Goal: Task Accomplishment & Management: Manage account settings

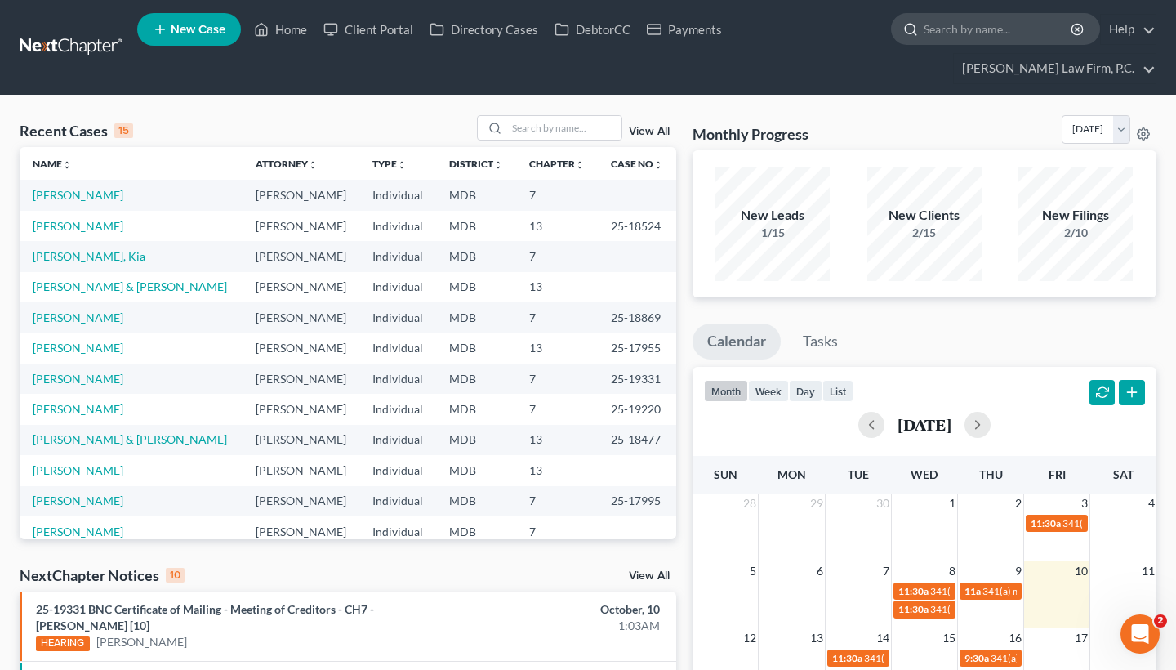
click at [1029, 31] on input "search" at bounding box center [997, 29] width 149 height 30
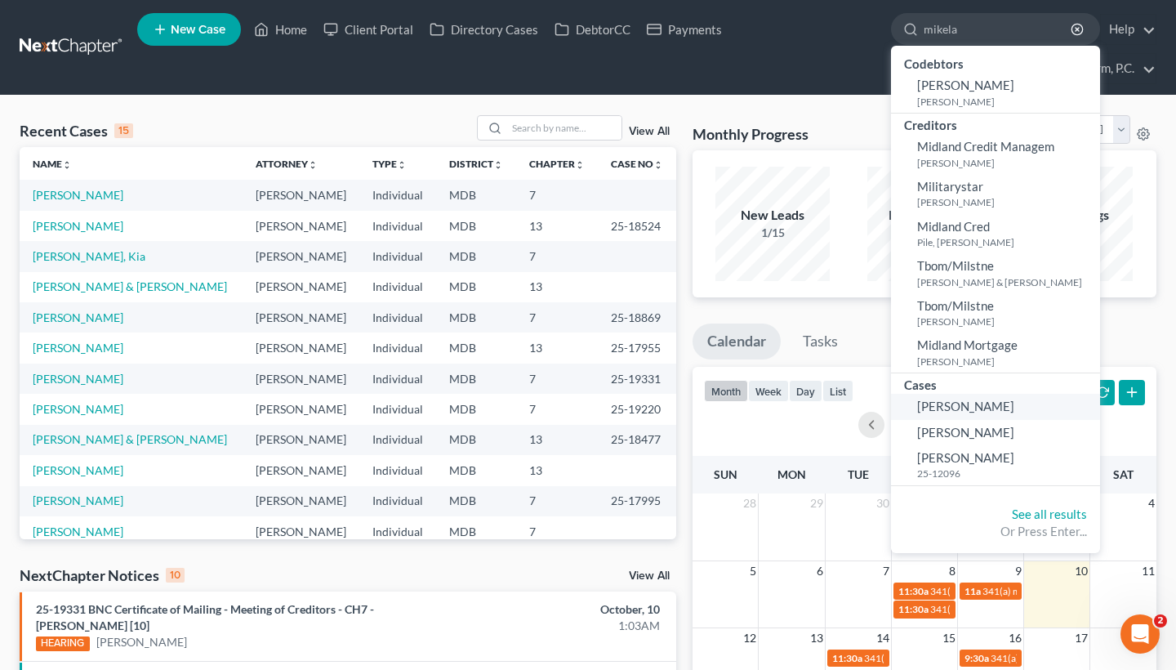
type input "mikela"
click at [954, 411] on link "[PERSON_NAME]" at bounding box center [995, 406] width 209 height 25
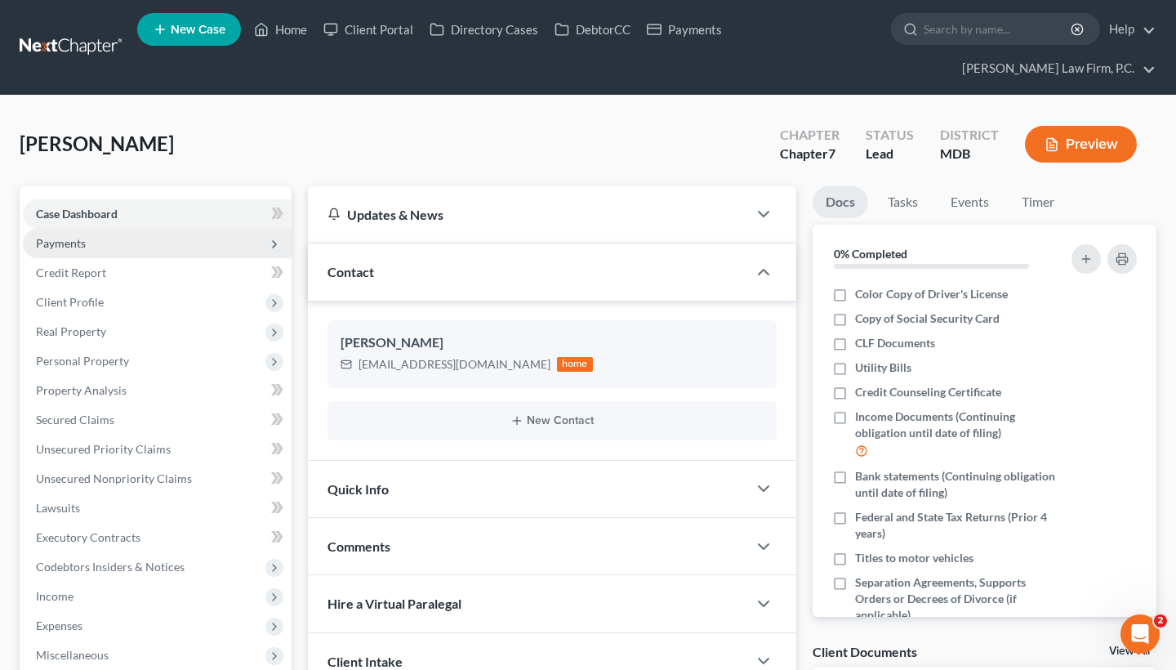
click at [237, 234] on span "Payments" at bounding box center [157, 243] width 269 height 29
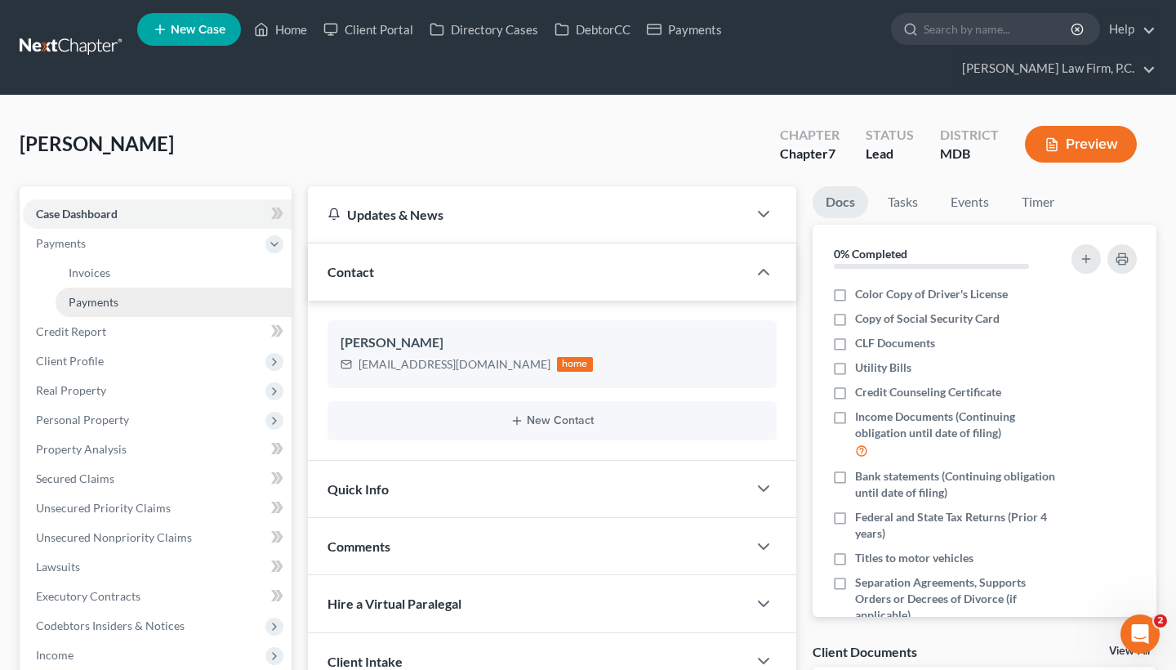
click at [219, 294] on link "Payments" at bounding box center [174, 301] width 236 height 29
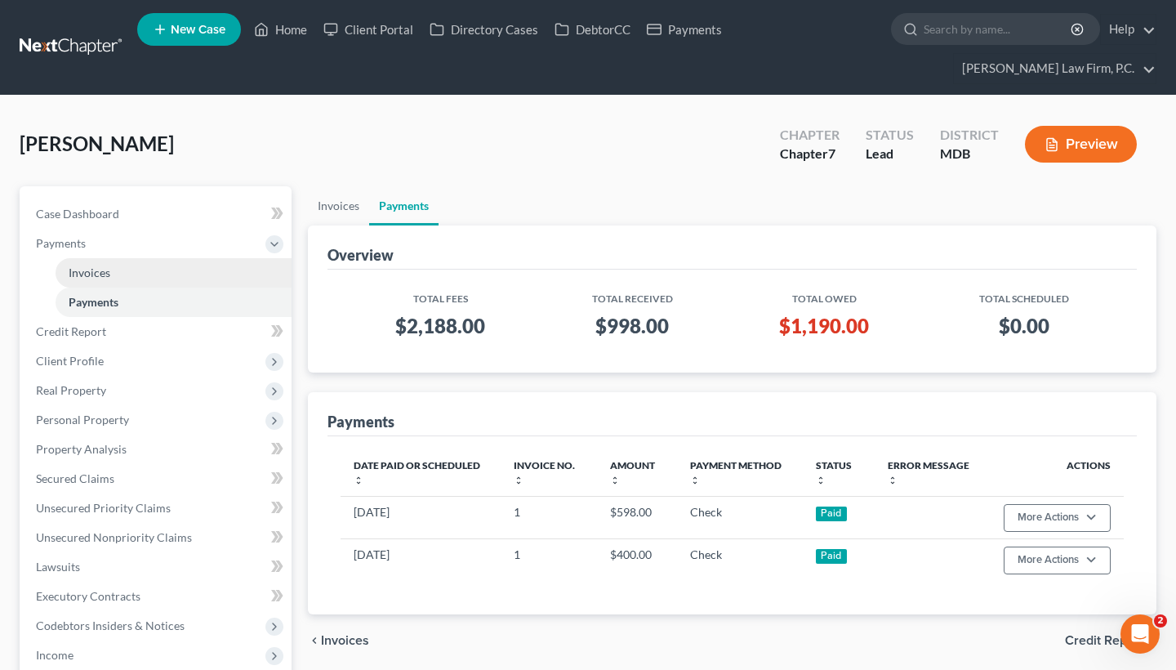
click at [173, 257] on li "Payments Invoices Payments" at bounding box center [157, 273] width 269 height 88
click at [170, 277] on link "Invoices" at bounding box center [174, 272] width 236 height 29
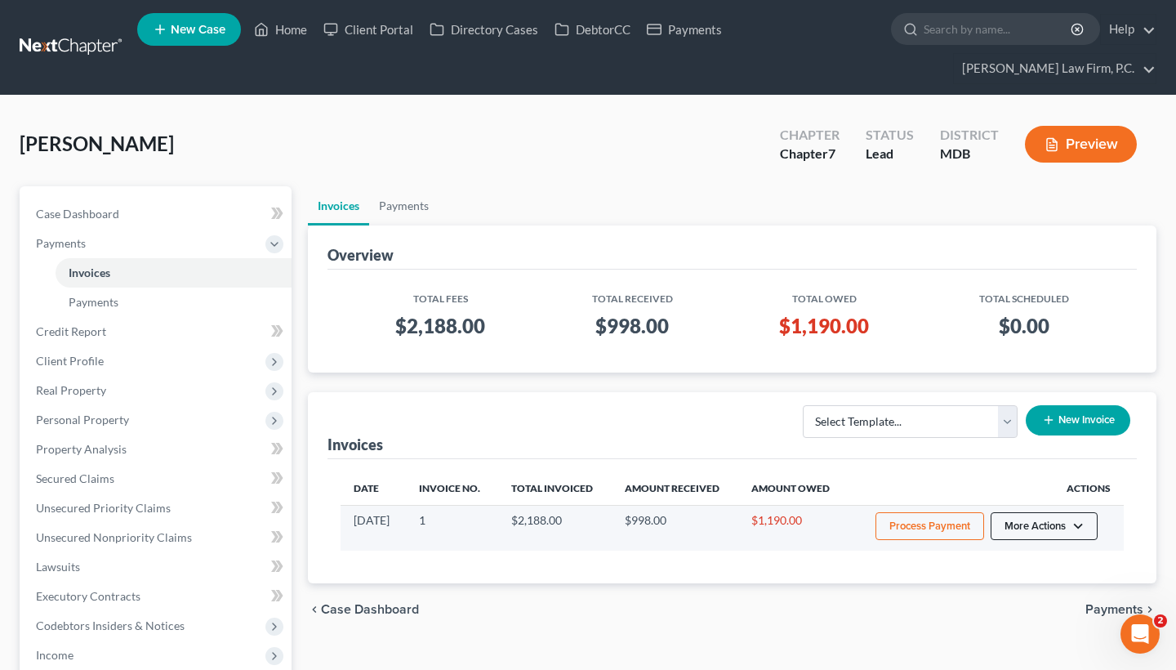
click at [1030, 536] on button "More Actions" at bounding box center [1043, 526] width 107 height 28
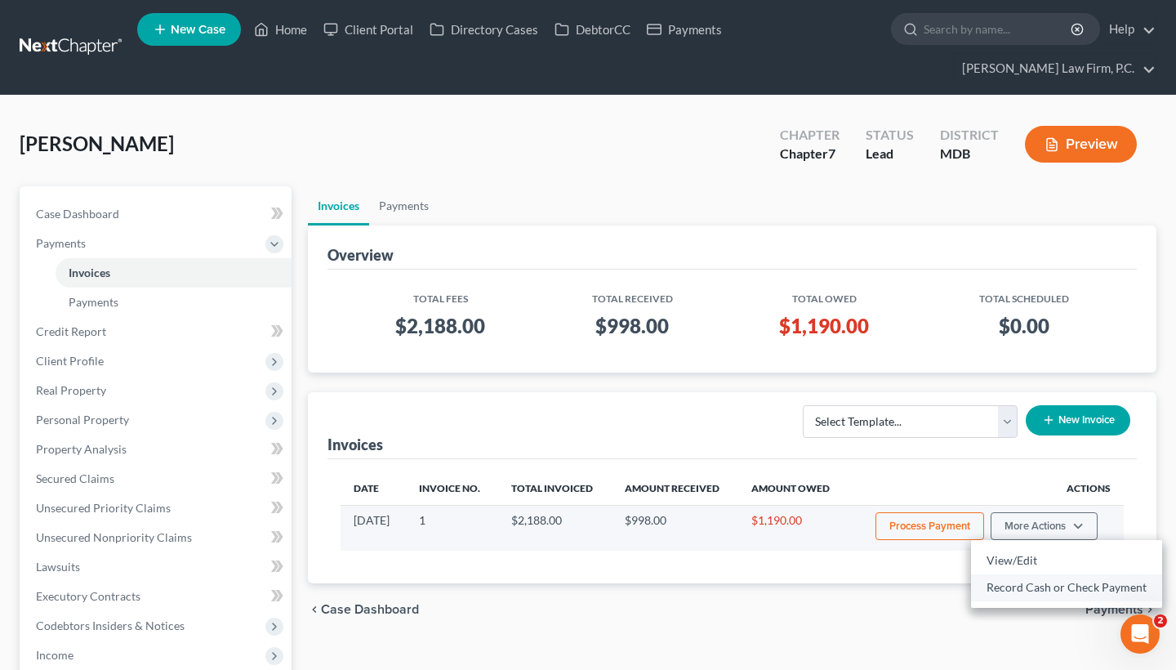
click at [1001, 596] on link "Record Cash or Check Payment" at bounding box center [1066, 587] width 191 height 28
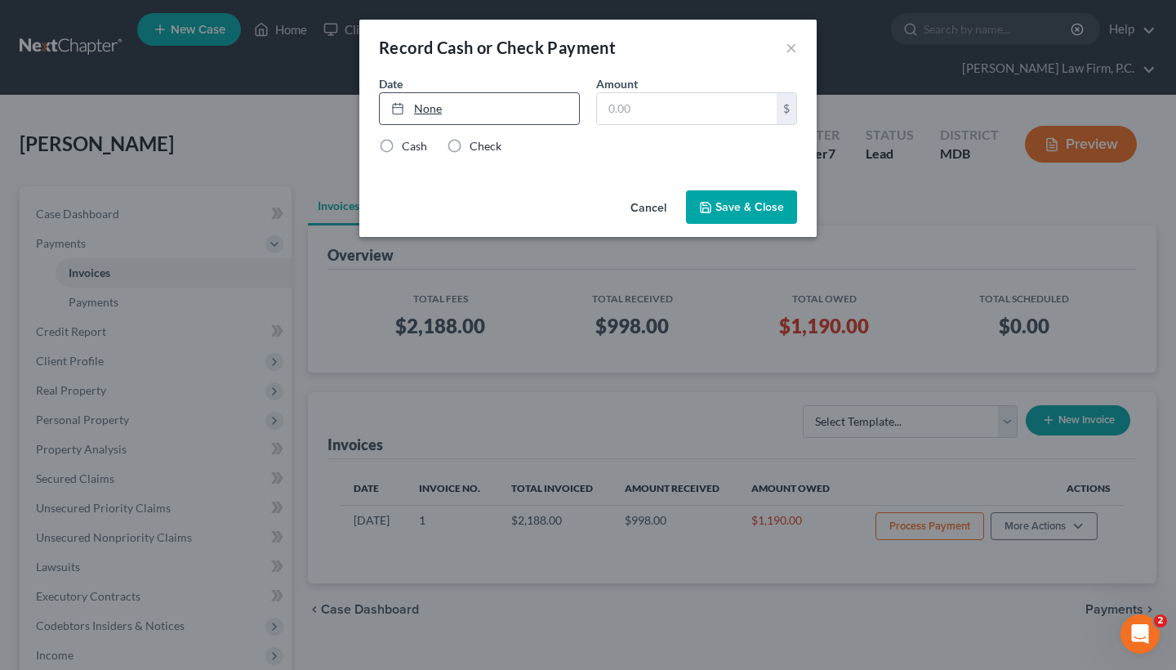
click at [532, 106] on link "None" at bounding box center [479, 108] width 199 height 31
click at [661, 108] on input "text" at bounding box center [687, 108] width 180 height 31
paste input "1,198"
type input "1,198"
click at [475, 141] on label "Check" at bounding box center [486, 146] width 32 height 16
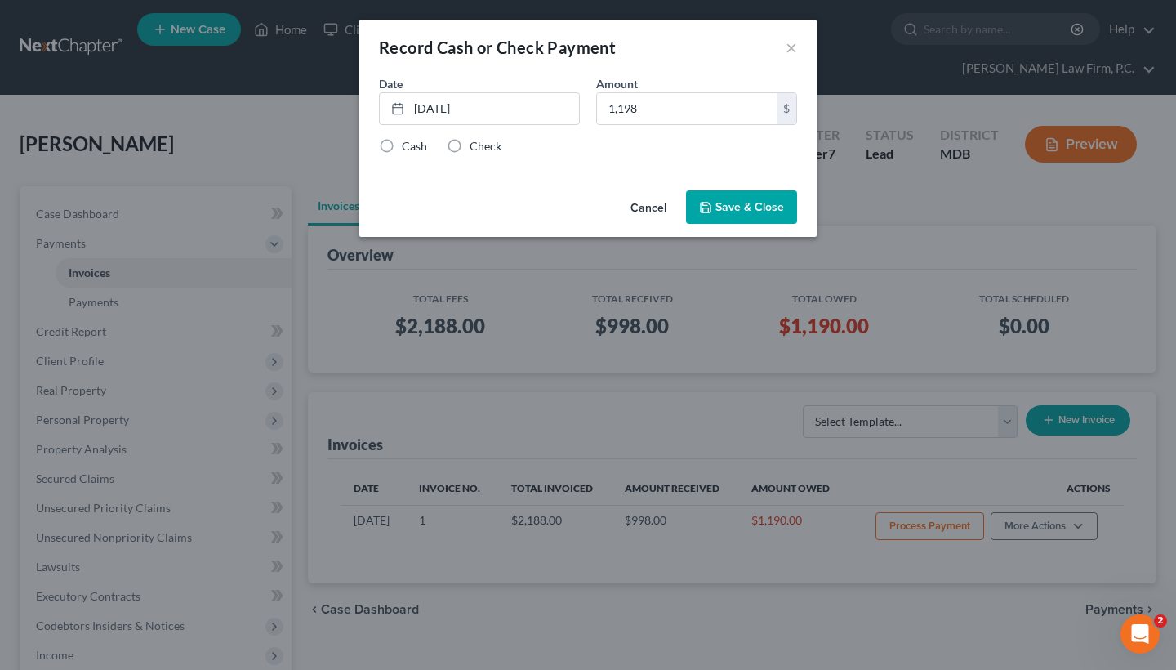
click at [476, 141] on input "Check" at bounding box center [481, 143] width 11 height 11
radio input "true"
click at [725, 211] on button "Save & Close" at bounding box center [741, 207] width 111 height 34
